Goal: Information Seeking & Learning: Check status

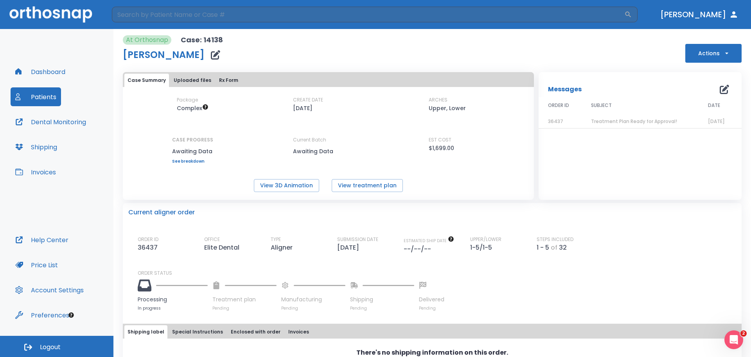
click at [72, 64] on div "Dashboard Patients Dental Monitoring Shipping Invoices" at bounding box center [57, 146] width 92 height 168
click at [43, 71] on button "Dashboard" at bounding box center [40, 71] width 59 height 19
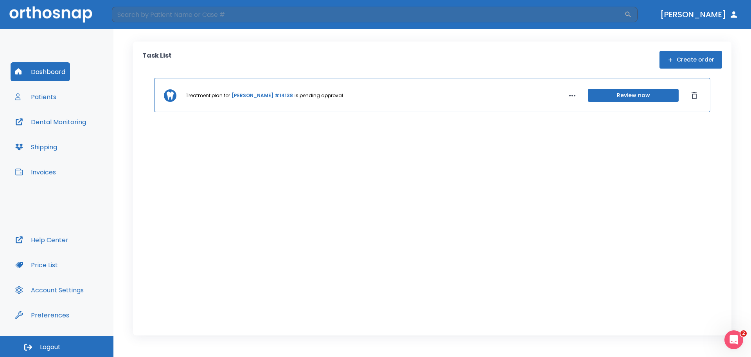
click at [46, 131] on div "Dashboard Patients Dental Monitoring Shipping Invoices" at bounding box center [57, 146] width 92 height 168
click at [41, 99] on button "Patients" at bounding box center [36, 96] width 50 height 19
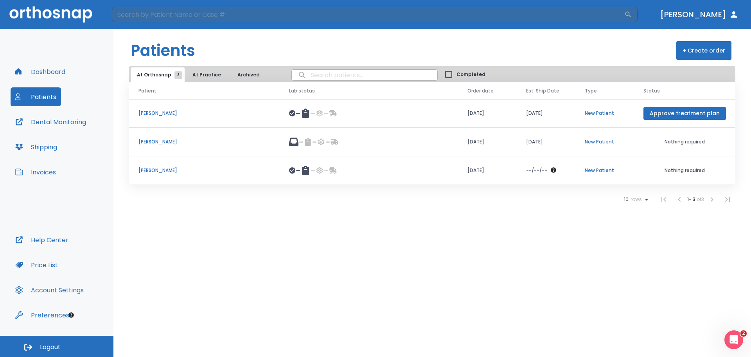
click at [289, 171] on td at bounding box center [369, 170] width 178 height 29
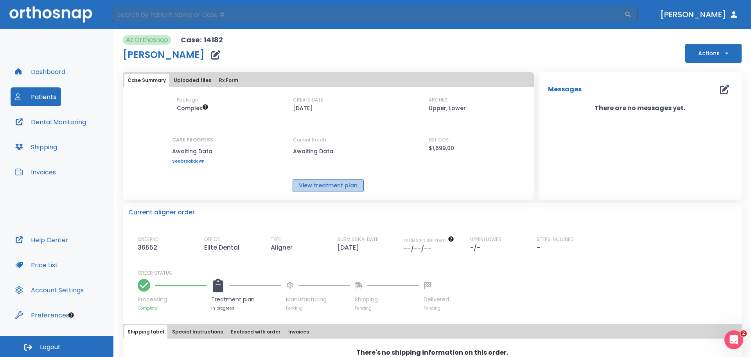
click at [344, 184] on button "View treatment plan" at bounding box center [328, 185] width 71 height 13
click at [37, 96] on button "Patients" at bounding box center [36, 96] width 50 height 19
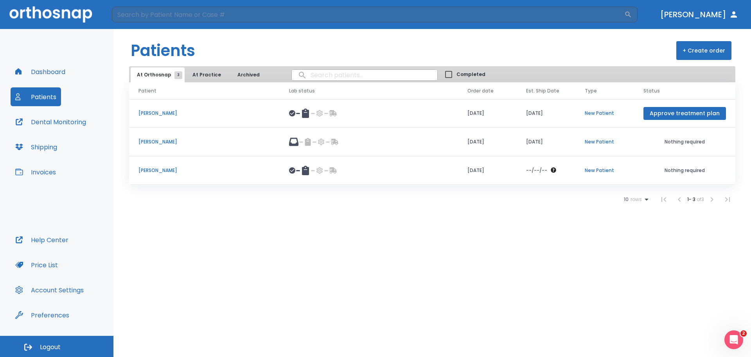
click at [195, 116] on p "[PERSON_NAME]" at bounding box center [205, 113] width 132 height 7
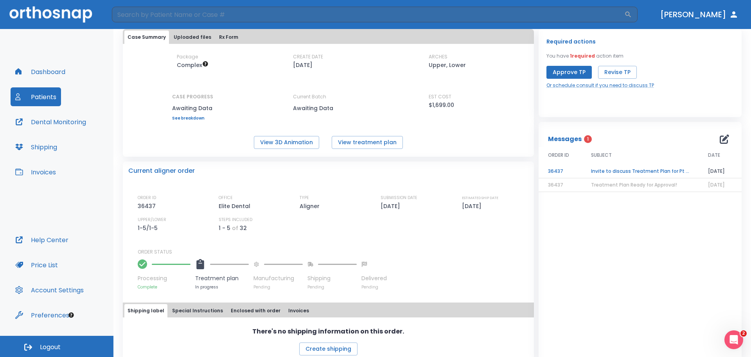
scroll to position [52, 0]
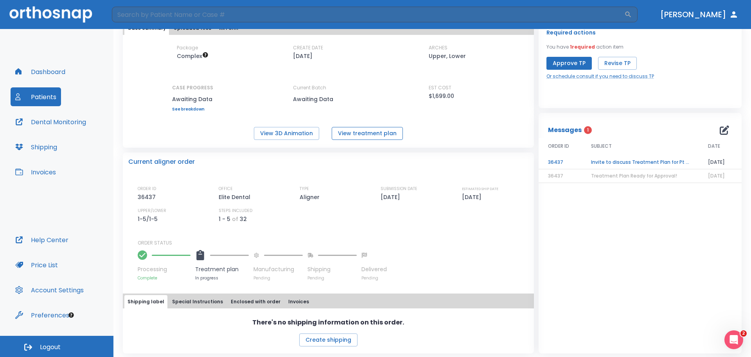
click at [355, 132] on button "View treatment plan" at bounding box center [367, 133] width 71 height 13
click at [41, 98] on button "Patients" at bounding box center [36, 96] width 50 height 19
